Goal: Task Accomplishment & Management: Complete application form

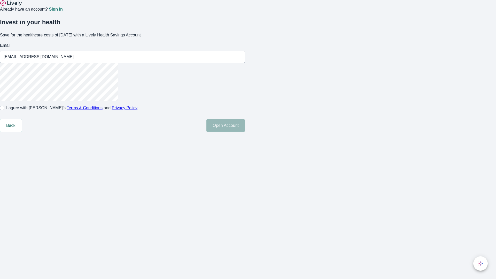
click at [4, 110] on input "I agree with Lively’s Terms & Conditions and Privacy Policy" at bounding box center [2, 108] width 4 height 4
checkbox input "true"
click at [245, 132] on button "Open Account" at bounding box center [225, 125] width 38 height 12
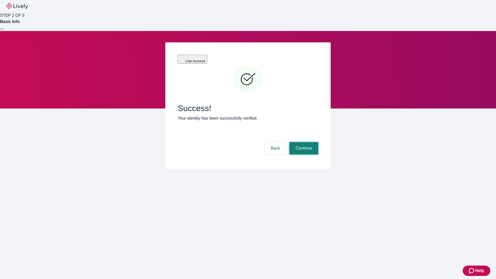
click at [303, 142] on button "Continue" at bounding box center [303, 148] width 29 height 12
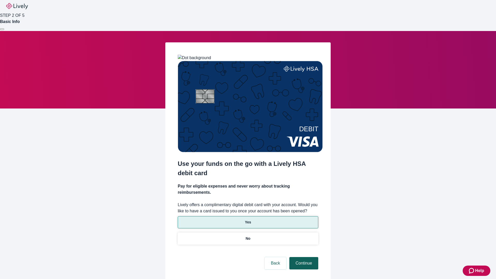
click at [248, 236] on p "No" at bounding box center [248, 238] width 5 height 5
click at [303, 257] on button "Continue" at bounding box center [303, 263] width 29 height 12
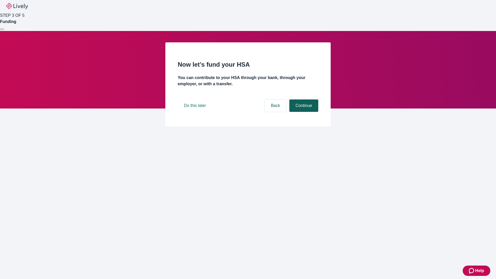
click at [303, 112] on button "Continue" at bounding box center [303, 105] width 29 height 12
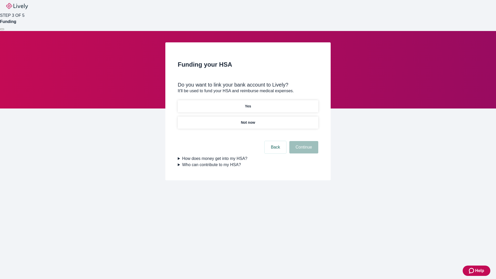
click at [248, 120] on p "Not now" at bounding box center [248, 122] width 14 height 5
click at [303, 150] on button "Continue" at bounding box center [303, 147] width 29 height 12
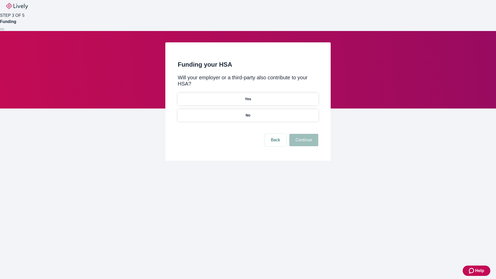
click at [248, 113] on p "No" at bounding box center [248, 115] width 5 height 5
click at [303, 134] on button "Continue" at bounding box center [303, 140] width 29 height 12
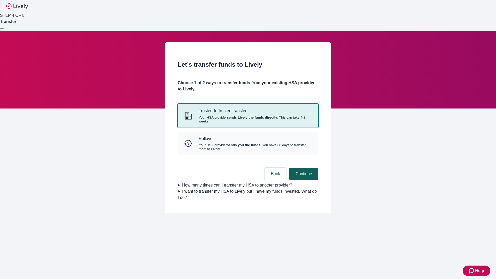
click at [248, 119] on strong "sends Lively the funds directly" at bounding box center [252, 117] width 50 height 4
click at [303, 180] on button "Continue" at bounding box center [303, 174] width 29 height 12
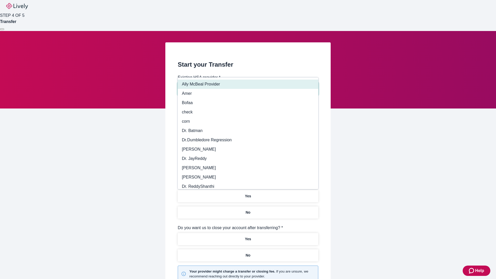
type input "Other"
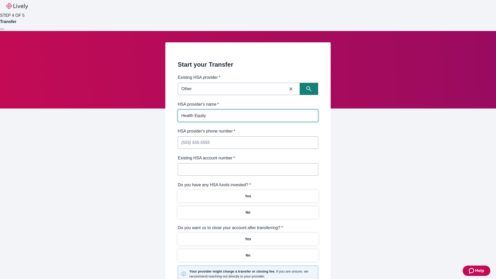
type input "Health Equity"
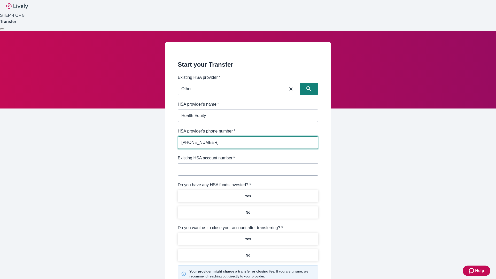
type input "[PHONE_NUMBER]"
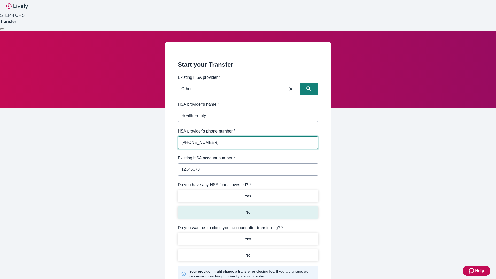
type input "12345678"
click at [248, 210] on p "No" at bounding box center [248, 212] width 5 height 5
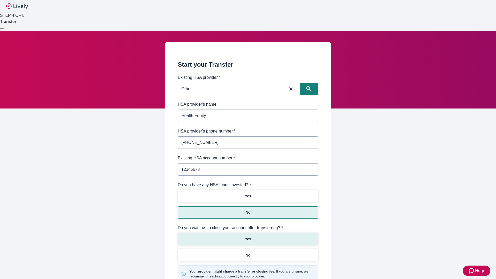
click at [248, 236] on p "Yes" at bounding box center [248, 238] width 6 height 5
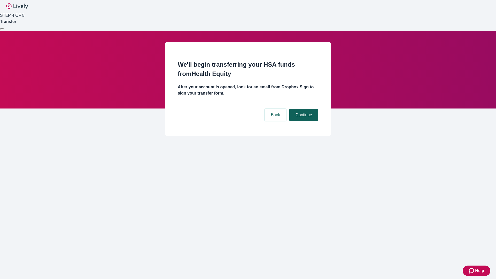
click at [303, 109] on button "Continue" at bounding box center [303, 115] width 29 height 12
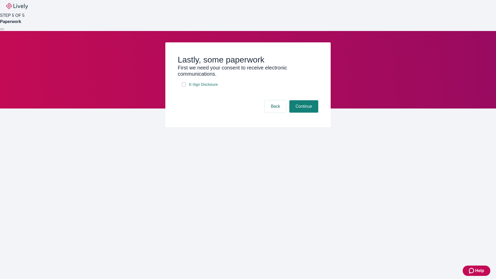
click at [184, 86] on input "E-Sign Disclosure" at bounding box center [184, 84] width 4 height 4
checkbox input "true"
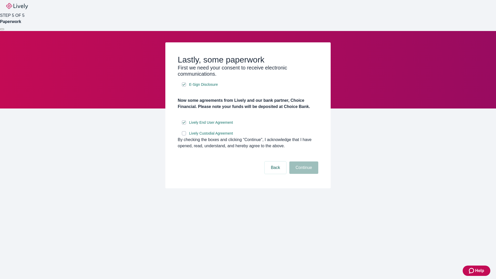
click at [184, 135] on input "Lively Custodial Agreement" at bounding box center [184, 133] width 4 height 4
checkbox input "true"
click at [303, 174] on button "Continue" at bounding box center [303, 167] width 29 height 12
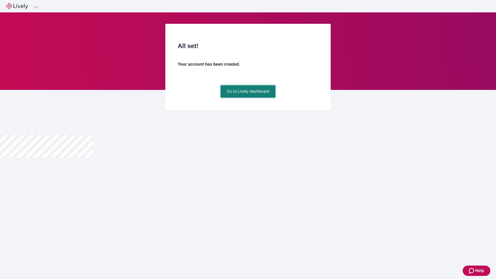
click at [248, 98] on link "Go to Lively dashboard" at bounding box center [247, 91] width 55 height 12
